Goal: Transaction & Acquisition: Purchase product/service

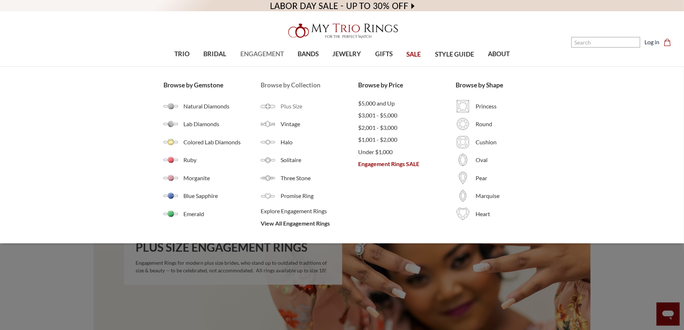
click at [292, 102] on span "Plus Size" at bounding box center [319, 106] width 78 height 9
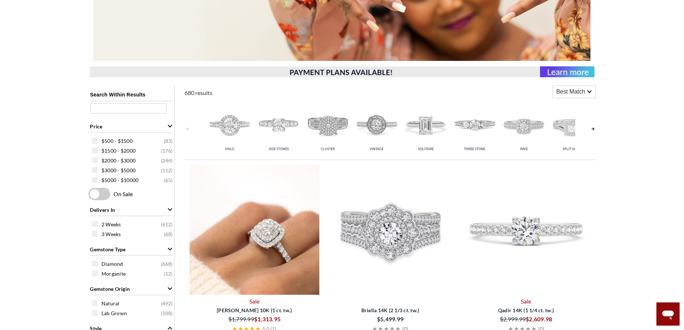
scroll to position [326, 0]
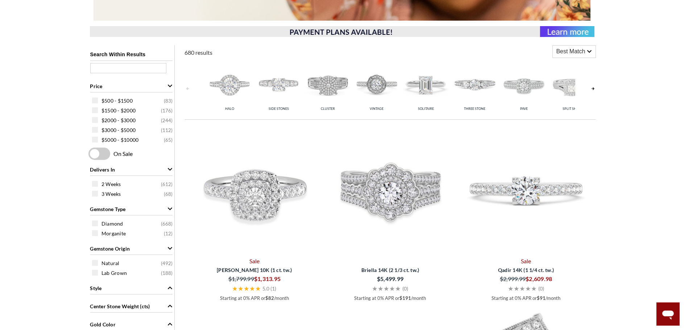
click at [593, 89] on link at bounding box center [593, 89] width 6 height 58
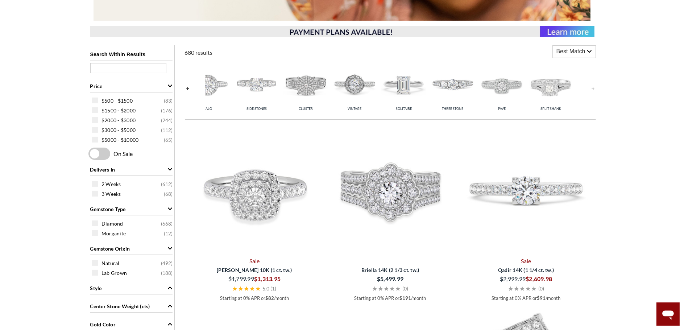
click at [191, 88] on div "Halo Side Stones Cluster Vintage Solitaire Three Stone Pave Split Shank" at bounding box center [390, 89] width 411 height 58
click at [186, 89] on link at bounding box center [188, 89] width 6 height 58
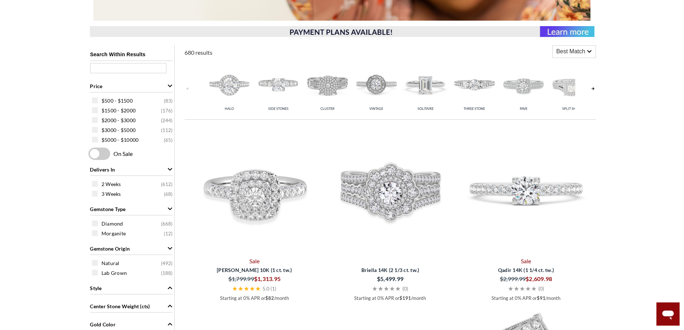
scroll to position [0, 0]
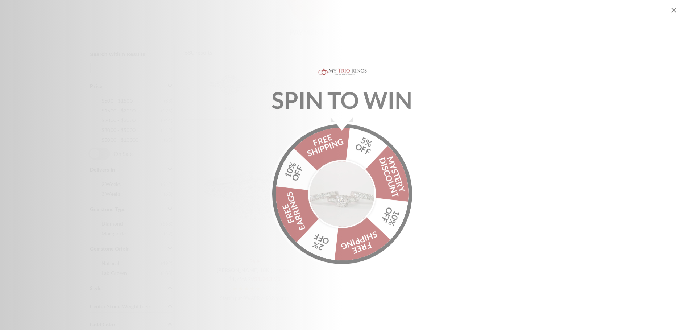
click at [339, 204] on img "Alia popup" at bounding box center [342, 191] width 68 height 68
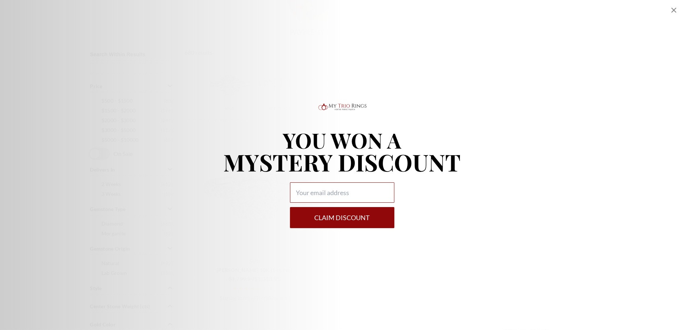
click at [336, 194] on input "Alia popup" at bounding box center [342, 192] width 104 height 20
type input "rntbutler@msn.com"
click at [351, 220] on button "Claim DISCOUNT" at bounding box center [342, 217] width 104 height 21
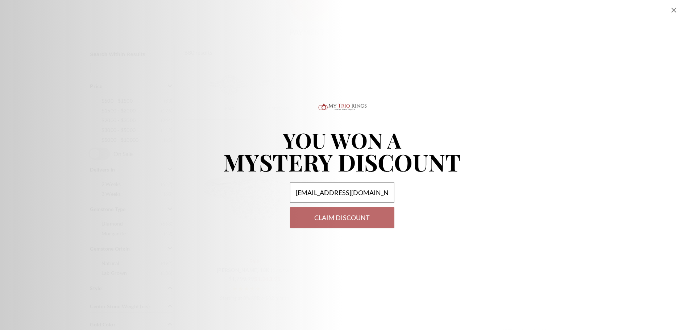
select select "US"
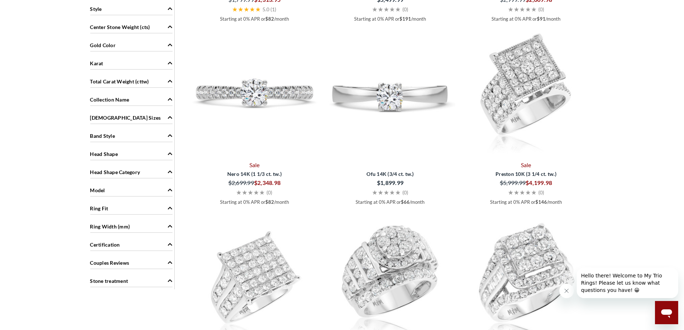
scroll to position [616, 0]
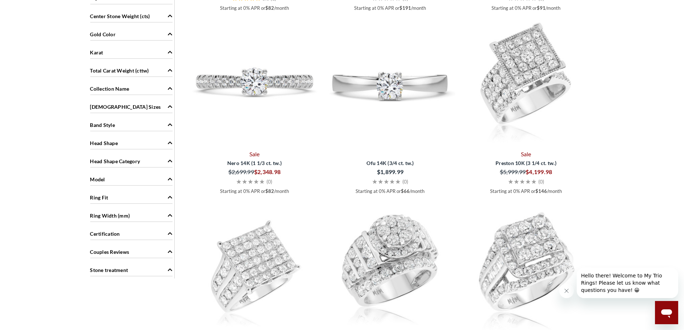
click at [130, 195] on div "Ring Fit" at bounding box center [131, 197] width 82 height 14
click at [137, 106] on div "[DEMOGRAPHIC_DATA] Sizes" at bounding box center [131, 106] width 82 height 14
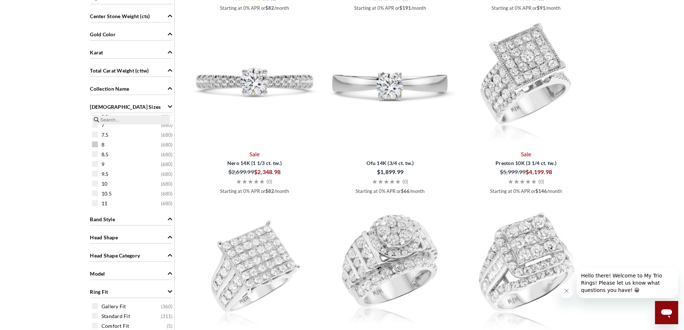
scroll to position [72, 0]
click at [94, 164] on span at bounding box center [95, 165] width 6 height 6
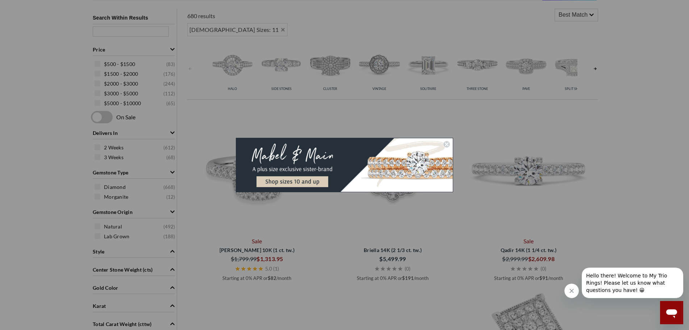
click at [447, 147] on circle "Close dialog" at bounding box center [446, 144] width 7 height 7
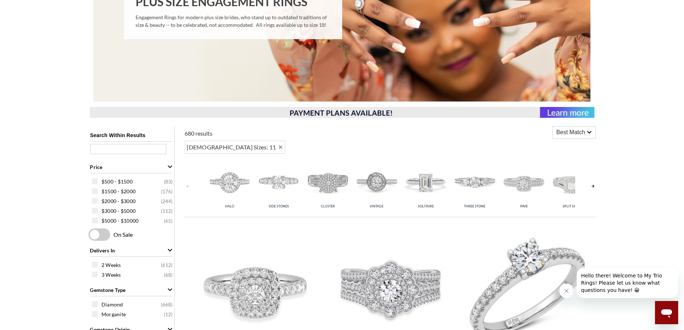
scroll to position [218, 0]
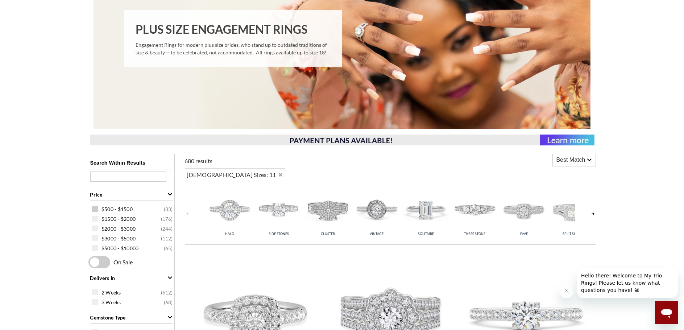
click at [96, 210] on span at bounding box center [95, 209] width 6 height 6
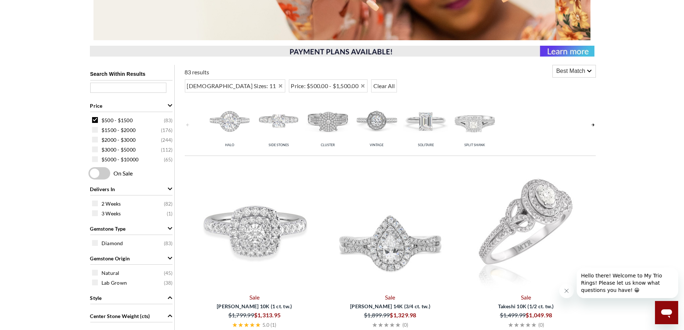
scroll to position [290, 0]
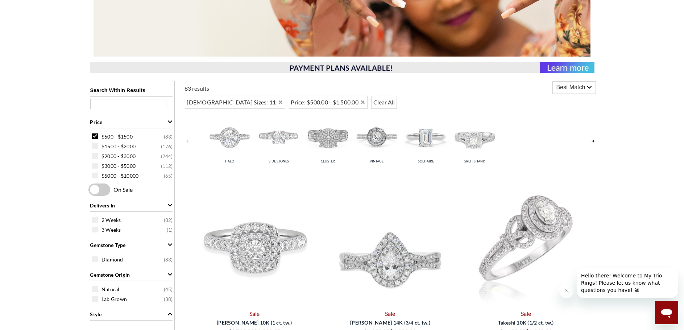
click at [577, 85] on span "Best Match" at bounding box center [570, 87] width 29 height 9
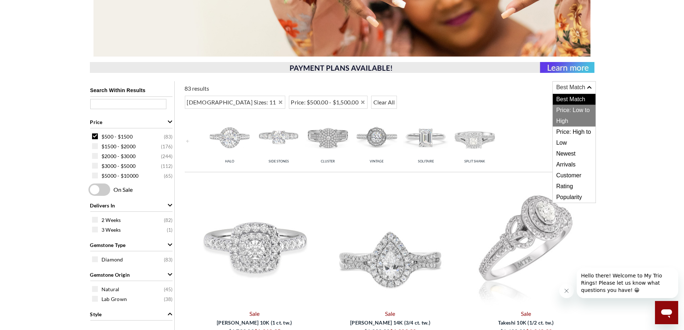
click at [569, 107] on span "Price: Low to High" at bounding box center [573, 116] width 43 height 22
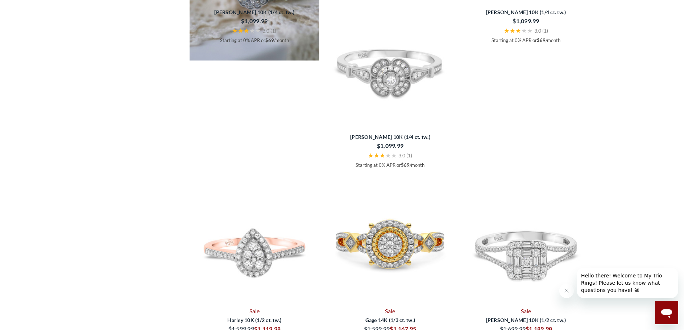
scroll to position [1051, 0]
